Goal: Find specific page/section: Find specific page/section

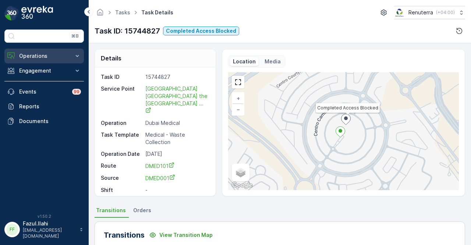
click at [59, 59] on p "Operations" at bounding box center [44, 55] width 50 height 7
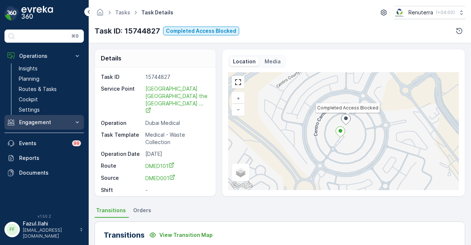
click at [57, 123] on p "Engagement" at bounding box center [44, 122] width 50 height 7
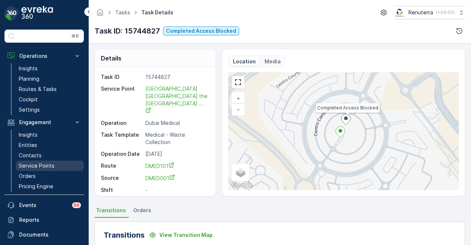
click at [50, 161] on link "Service Points" at bounding box center [50, 166] width 68 height 10
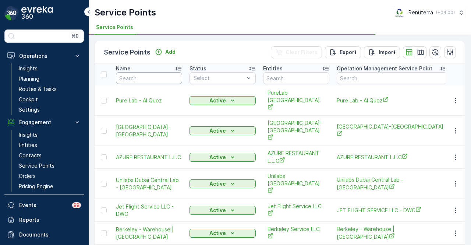
click at [143, 80] on input "text" at bounding box center [149, 78] width 66 height 12
type input "berkely"
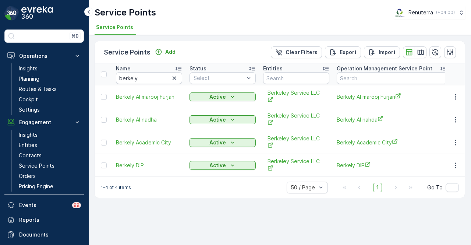
click at [186, 189] on div "1-4 of 4 items 50 / Page 1 Go To" at bounding box center [280, 187] width 370 height 21
click at [460, 97] on button "button" at bounding box center [455, 96] width 13 height 9
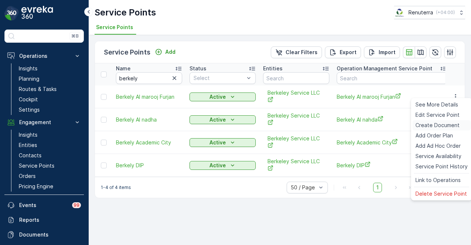
click at [451, 122] on span "Create Document" at bounding box center [438, 125] width 44 height 7
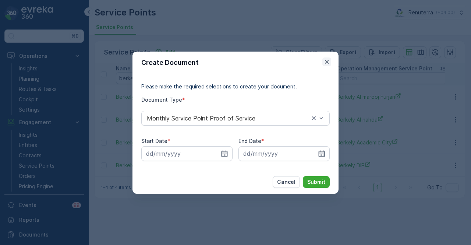
click at [329, 61] on icon "button" at bounding box center [326, 61] width 7 height 7
